Goal: Task Accomplishment & Management: Manage account settings

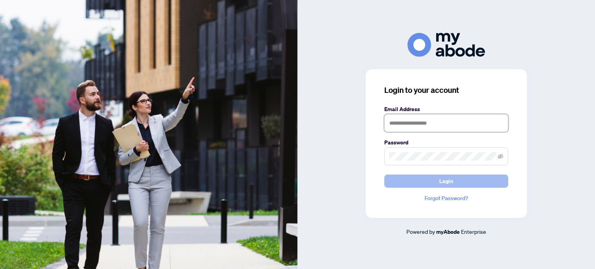
type input "**********"
click at [466, 180] on button "Login" at bounding box center [446, 181] width 124 height 13
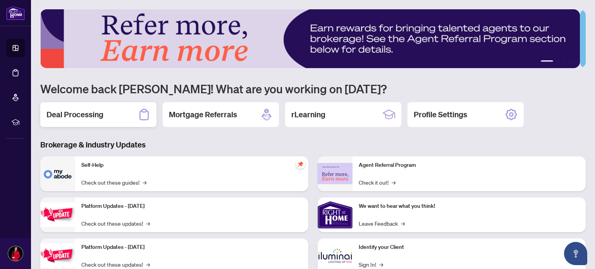
click at [79, 111] on h2 "Deal Processing" at bounding box center [74, 114] width 57 height 11
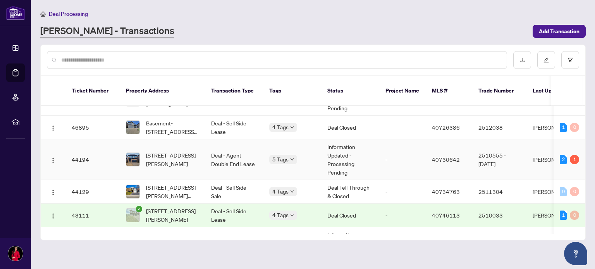
scroll to position [23, 0]
click at [219, 180] on td "Deal - Sell Side Sale" at bounding box center [234, 192] width 58 height 24
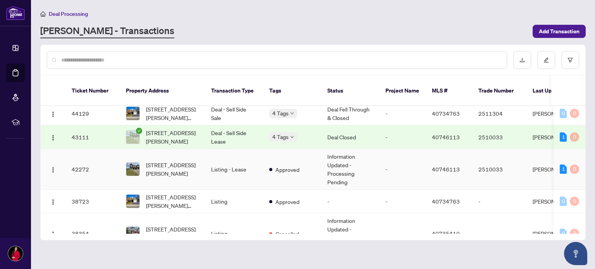
scroll to position [102, 0]
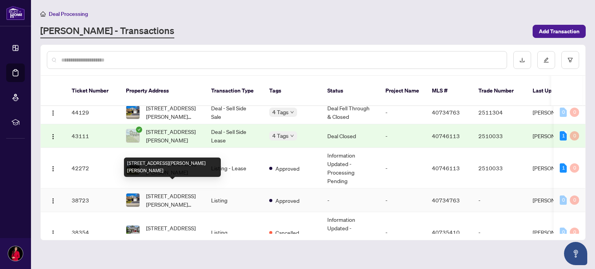
click at [185, 192] on span "[STREET_ADDRESS][PERSON_NAME][PERSON_NAME]" at bounding box center [172, 200] width 53 height 17
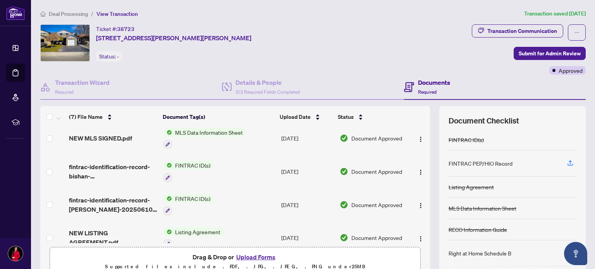
scroll to position [74, 0]
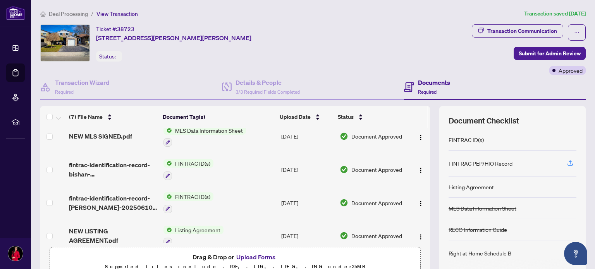
click at [210, 127] on span "MLS Data Information Sheet" at bounding box center [209, 130] width 74 height 9
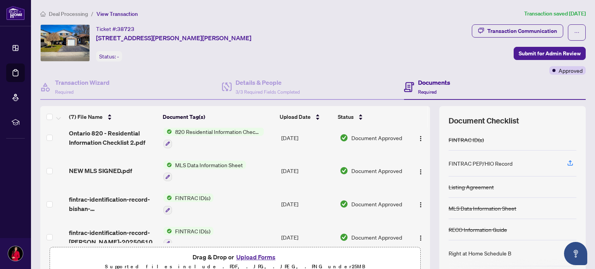
scroll to position [39, 0]
click at [192, 162] on span "MLS Data Information Sheet" at bounding box center [209, 166] width 74 height 9
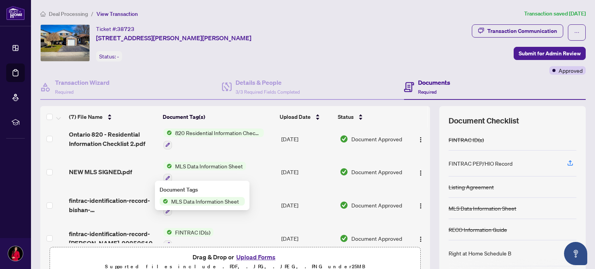
click at [192, 162] on span "MLS Data Information Sheet" at bounding box center [209, 166] width 74 height 9
click at [414, 170] on button "button" at bounding box center [420, 172] width 12 height 12
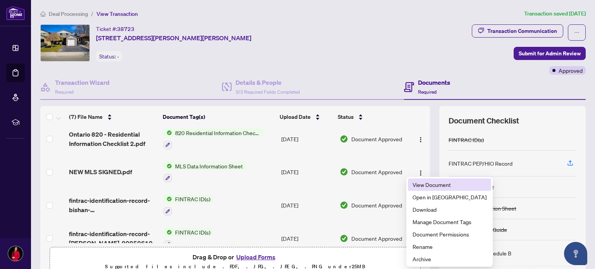
click at [414, 182] on span "View Document" at bounding box center [449, 184] width 74 height 9
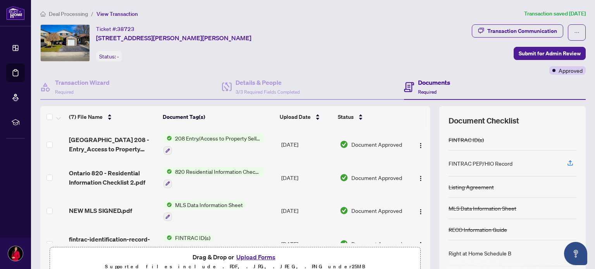
click at [244, 255] on button "Upload Forms" at bounding box center [256, 257] width 44 height 10
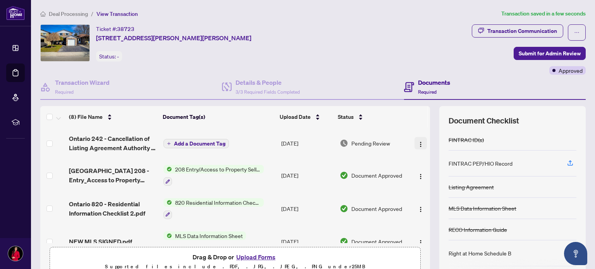
click at [418, 141] on img "button" at bounding box center [421, 144] width 6 height 6
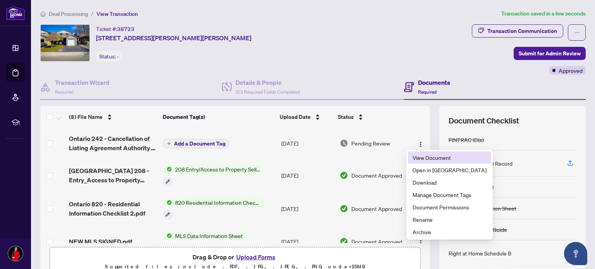
click at [412, 155] on span "View Document" at bounding box center [449, 157] width 74 height 9
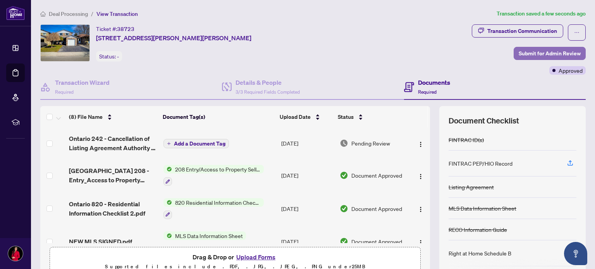
click at [539, 51] on span "Submit for Admin Review" at bounding box center [550, 53] width 62 height 12
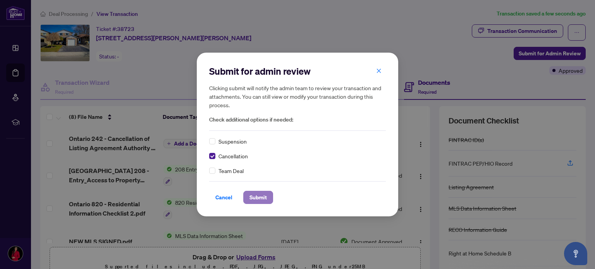
click at [253, 196] on span "Submit" at bounding box center [257, 197] width 17 height 12
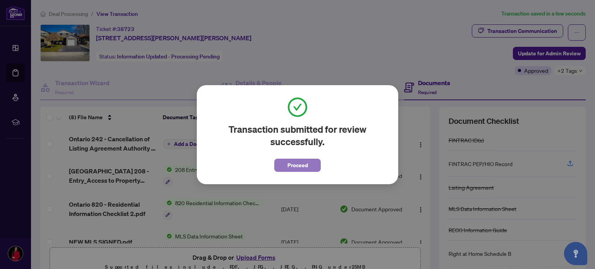
click at [306, 165] on span "Proceed" at bounding box center [297, 165] width 21 height 12
